Goal: Information Seeking & Learning: Learn about a topic

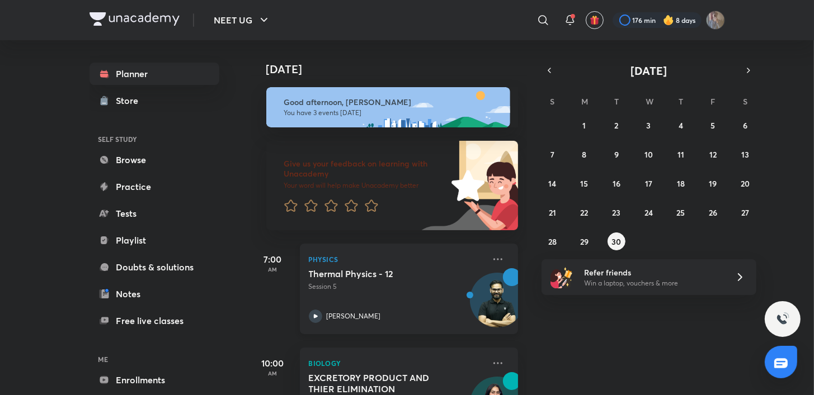
scroll to position [164, 0]
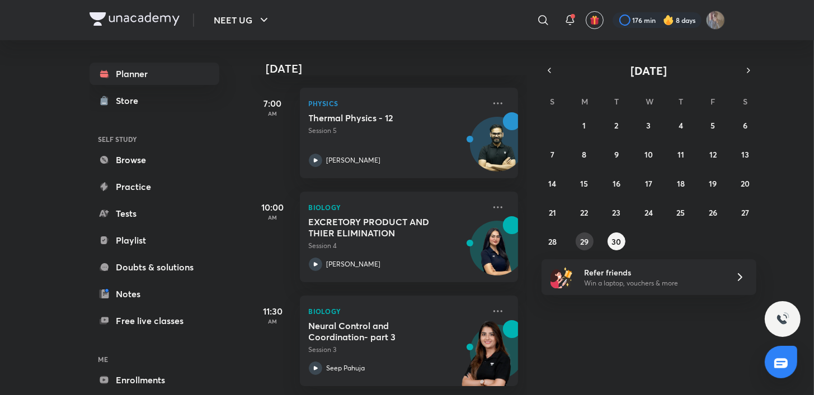
click at [578, 243] on button "29" at bounding box center [585, 242] width 18 height 18
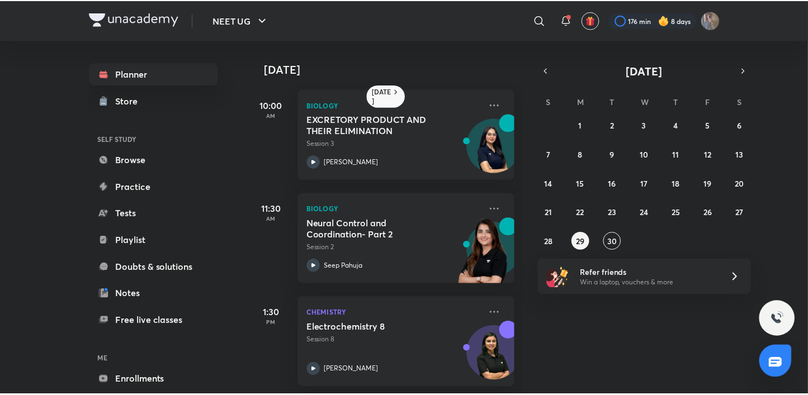
scroll to position [218, 0]
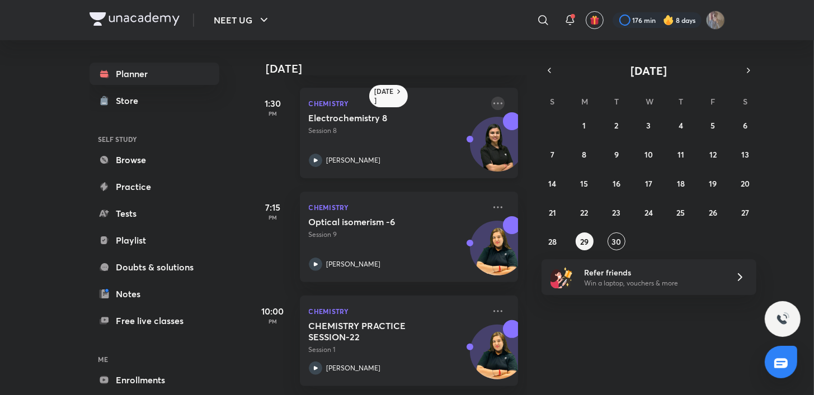
click at [491, 97] on icon at bounding box center [497, 103] width 13 height 13
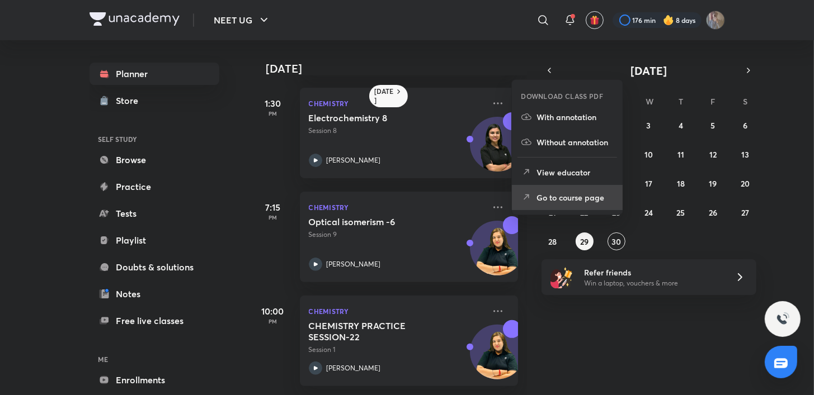
click at [550, 197] on p "Go to course page" at bounding box center [574, 198] width 77 height 12
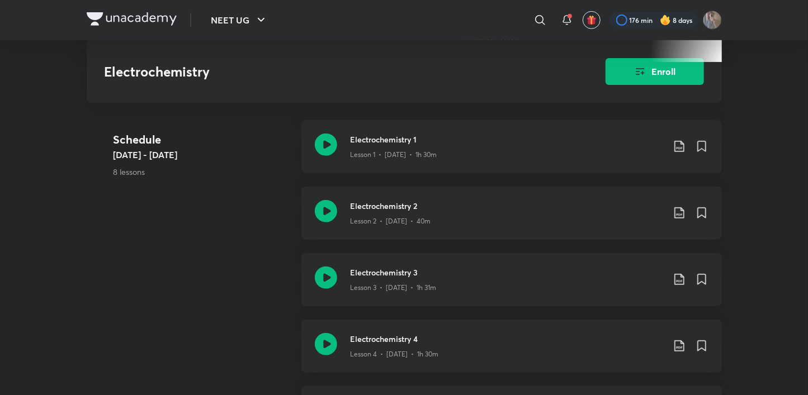
scroll to position [466, 0]
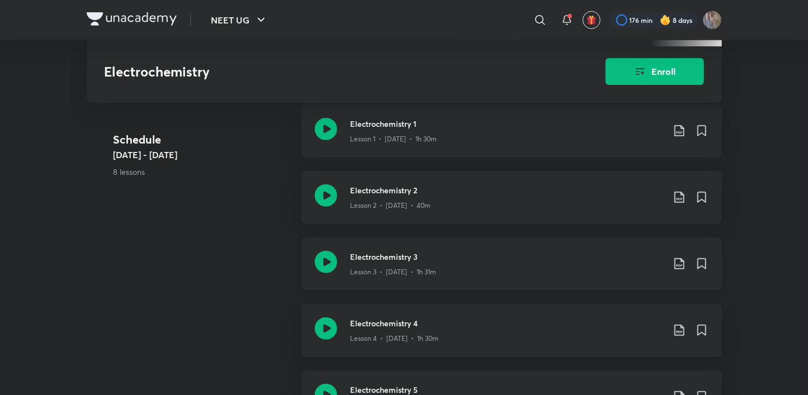
click at [319, 271] on icon at bounding box center [326, 262] width 22 height 22
